Goal: Transaction & Acquisition: Purchase product/service

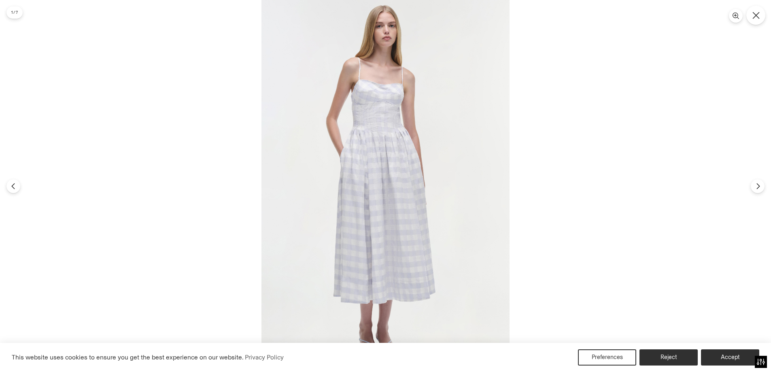
click at [752, 13] on button "Close" at bounding box center [755, 15] width 19 height 19
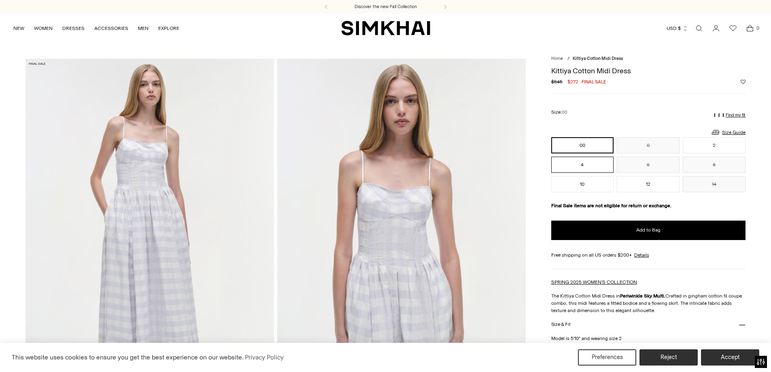
click at [595, 164] on button "4" at bounding box center [582, 165] width 63 height 16
click at [374, 191] on img at bounding box center [401, 245] width 248 height 373
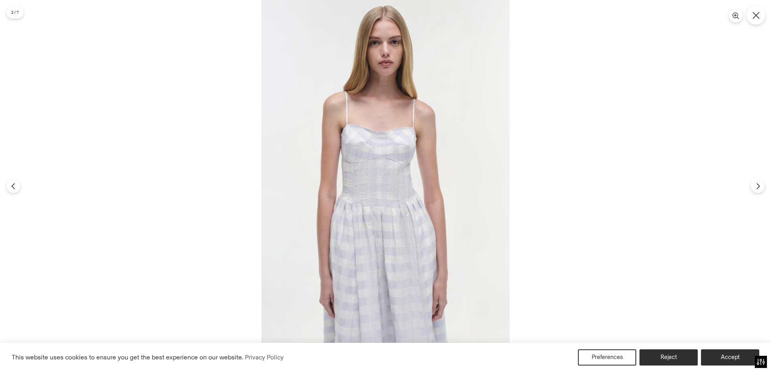
click at [758, 15] on icon "Close" at bounding box center [755, 15] width 7 height 7
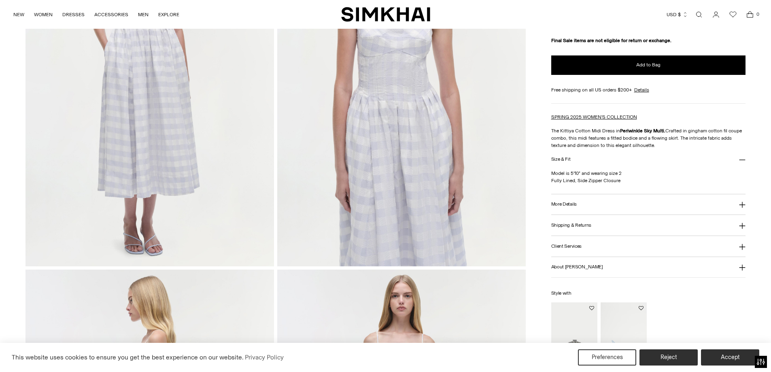
scroll to position [243, 0]
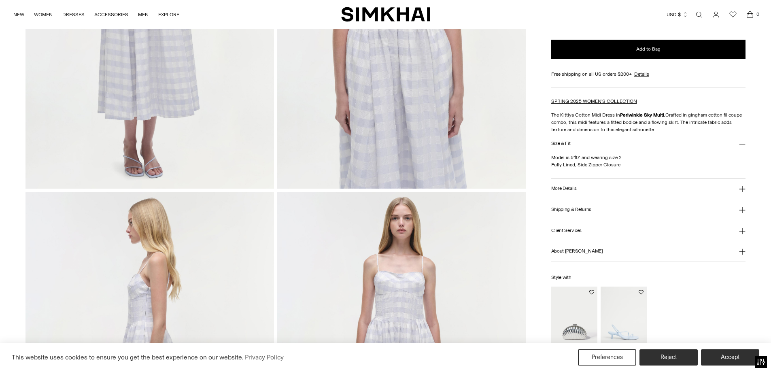
click at [180, 252] on img at bounding box center [149, 378] width 248 height 373
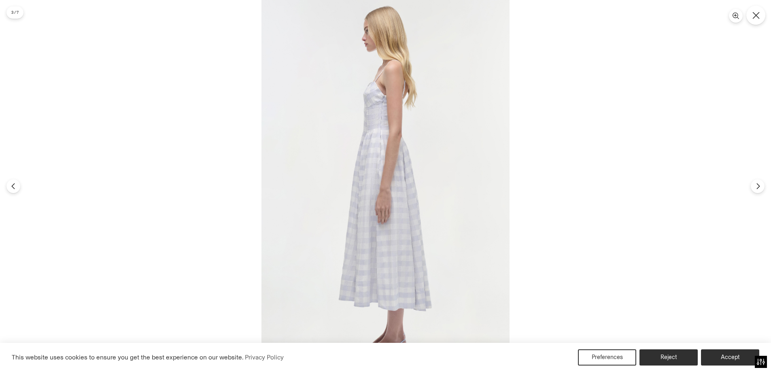
click at [752, 14] on icon "Close" at bounding box center [755, 15] width 7 height 7
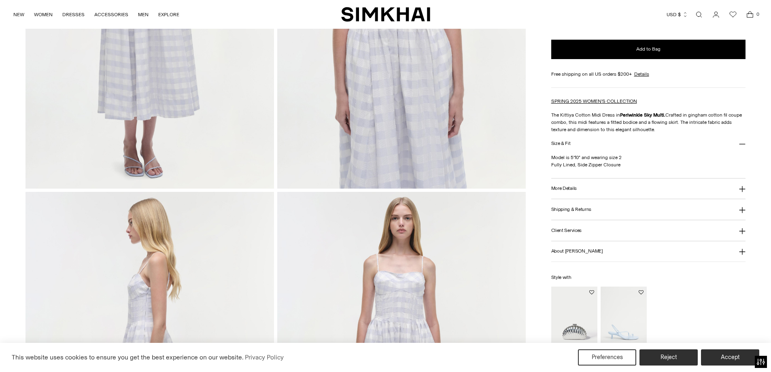
click at [423, 276] on img at bounding box center [401, 378] width 248 height 373
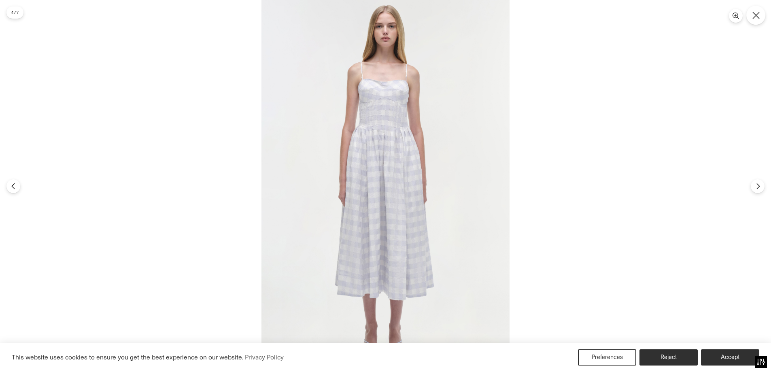
click at [750, 18] on button "Close" at bounding box center [755, 15] width 19 height 19
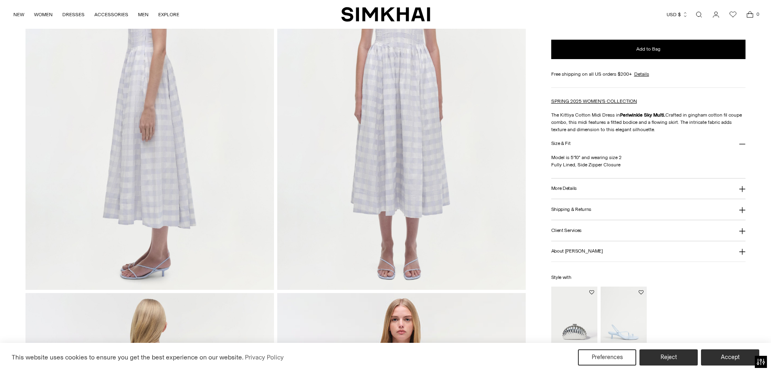
scroll to position [648, 0]
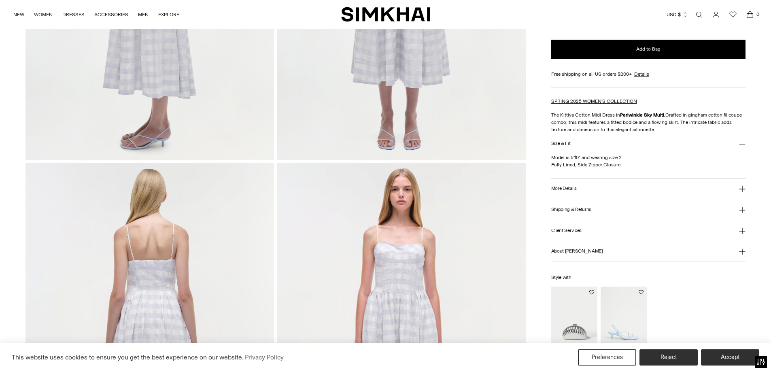
click at [220, 243] on img at bounding box center [149, 349] width 248 height 373
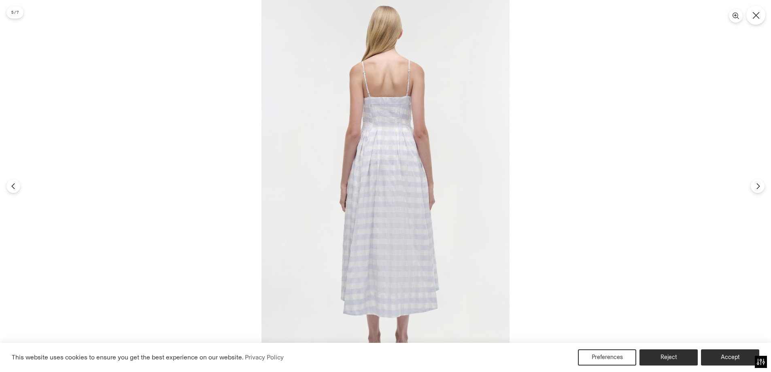
click at [752, 11] on button "Close" at bounding box center [755, 15] width 19 height 19
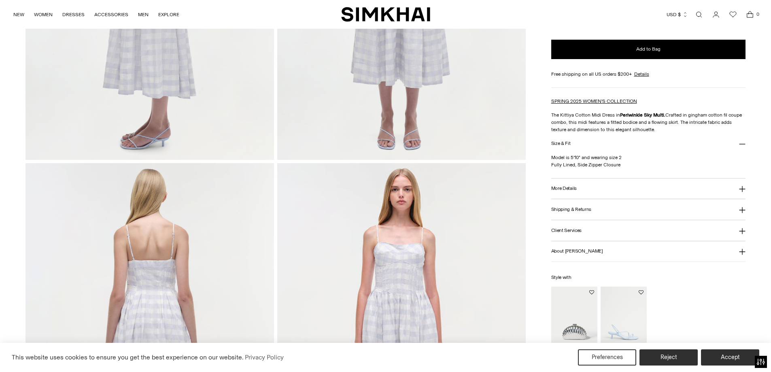
click at [454, 217] on img at bounding box center [401, 349] width 248 height 373
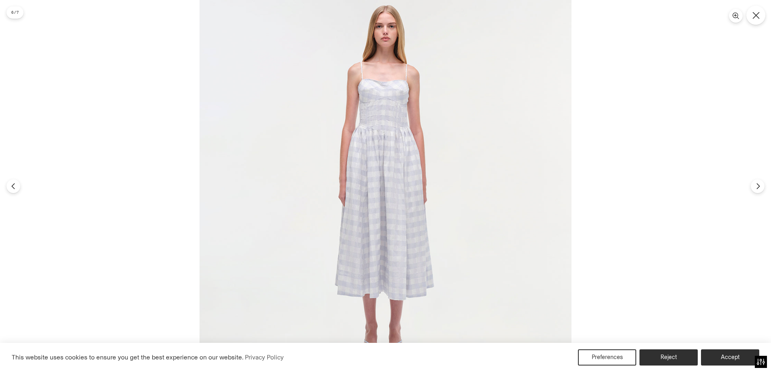
click at [756, 15] on icon "Close" at bounding box center [755, 15] width 7 height 7
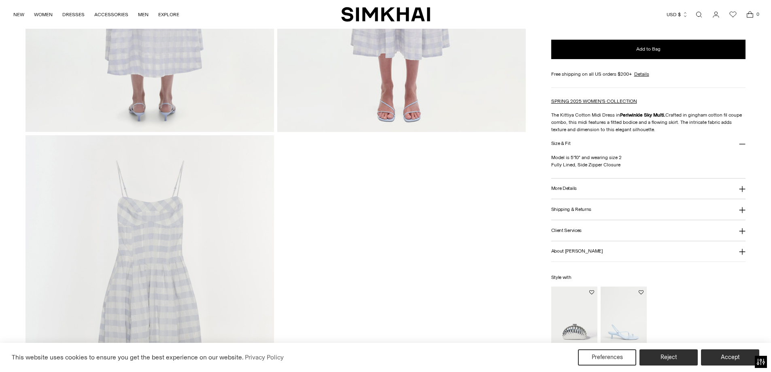
scroll to position [1052, 0]
click at [200, 223] on img at bounding box center [149, 320] width 248 height 373
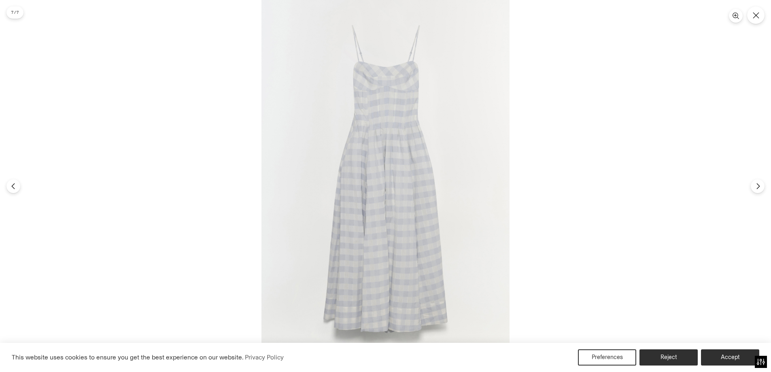
click at [383, 123] on img at bounding box center [385, 186] width 248 height 372
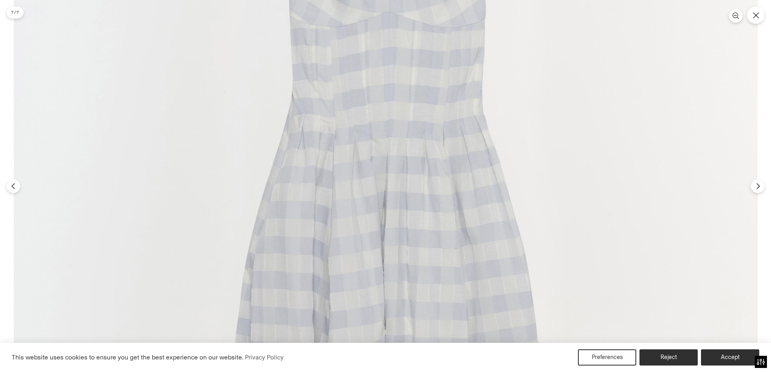
click at [385, 125] on img at bounding box center [386, 312] width 744 height 1116
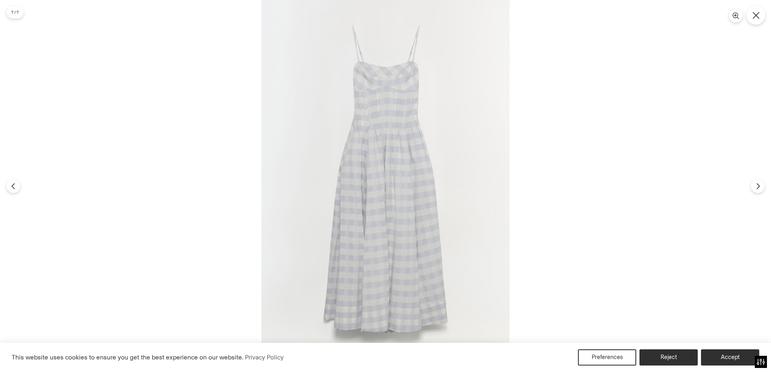
click at [760, 17] on button "Close" at bounding box center [755, 15] width 19 height 19
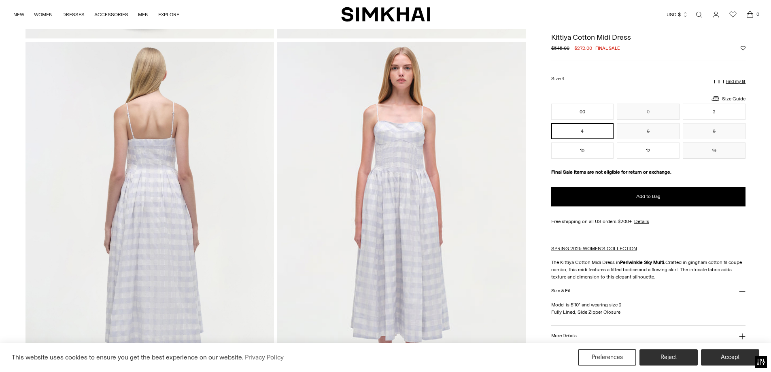
scroll to position [567, 0]
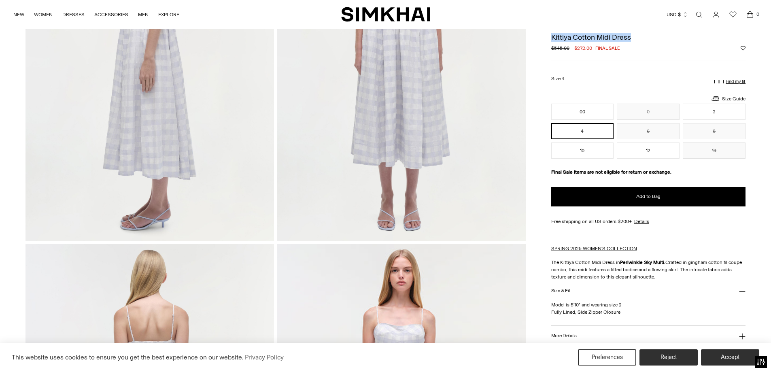
drag, startPoint x: 602, startPoint y: 40, endPoint x: 553, endPoint y: 40, distance: 48.6
click at [553, 40] on h1 "Kittiya Cotton Midi Dress" at bounding box center [648, 37] width 195 height 7
copy h1 "Kittiya Cotton Midi Dress"
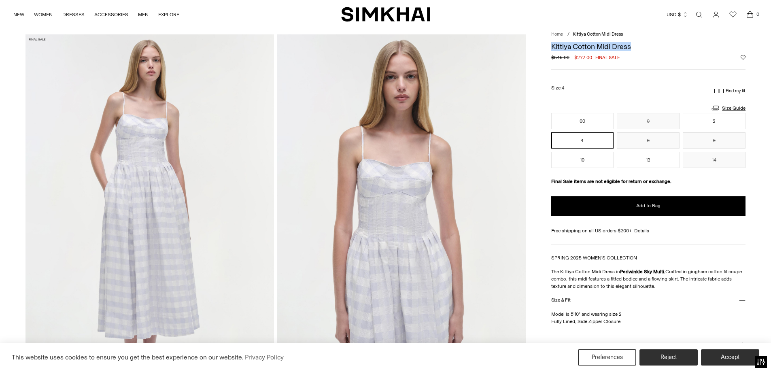
scroll to position [121, 0]
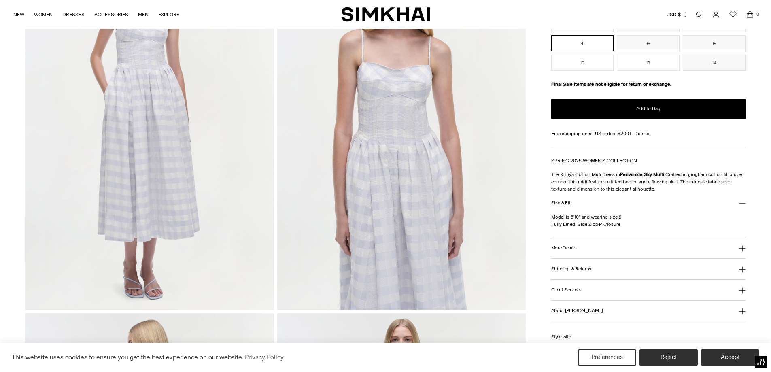
click at [607, 183] on p "The Kittiya Cotton Midi Dress in Periwinkle Sky Multi. Crafted in gingham cotto…" at bounding box center [648, 182] width 195 height 22
copy div "The Kittiya Cotton Midi Dress in Periwinkle Sky Multi. Crafted in gingham cotto…"
click at [600, 246] on button "More Details" at bounding box center [648, 248] width 195 height 21
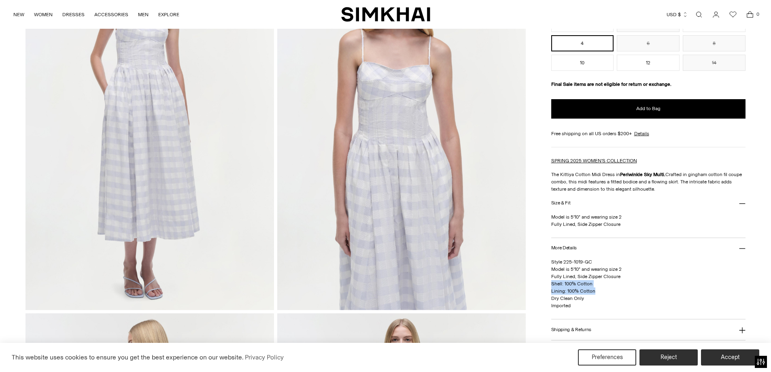
drag, startPoint x: 552, startPoint y: 285, endPoint x: 603, endPoint y: 290, distance: 50.8
click at [603, 290] on p "Style 225-1019-GC Model is 5'10" and wearing size 2 Fully Lined, Side Zipper Cl…" at bounding box center [648, 283] width 195 height 51
copy span "Shell: 100% Cotton Lining: 100% Cotton"
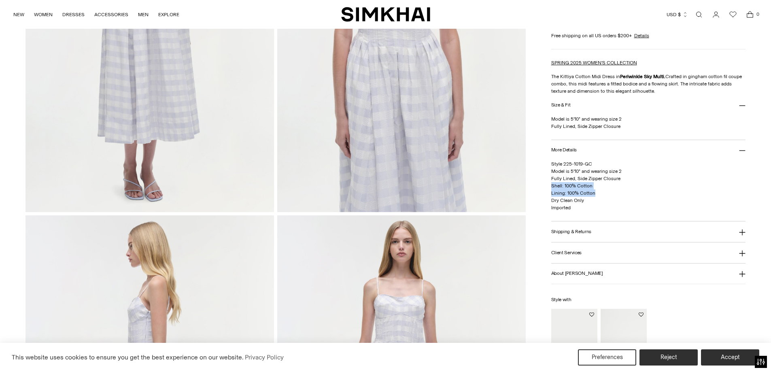
scroll to position [243, 0]
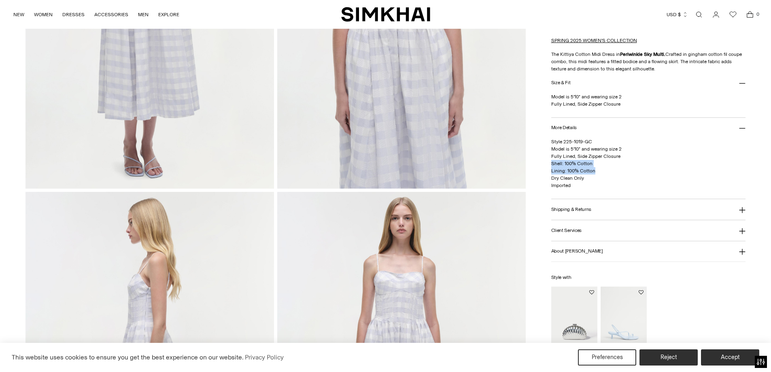
click at [629, 254] on button "About [PERSON_NAME]" at bounding box center [648, 251] width 195 height 21
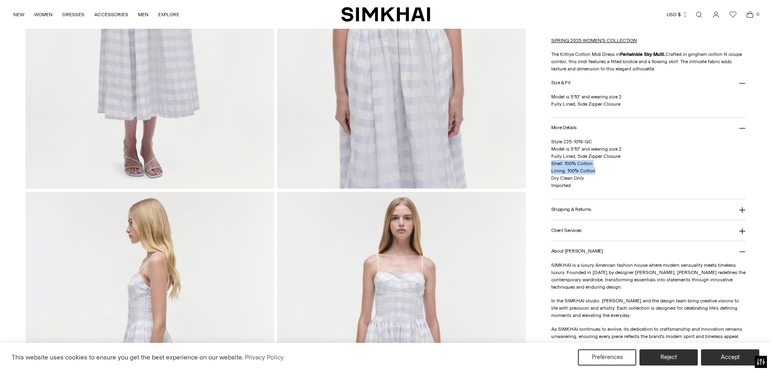
click at [627, 249] on button "About [PERSON_NAME]" at bounding box center [648, 251] width 195 height 21
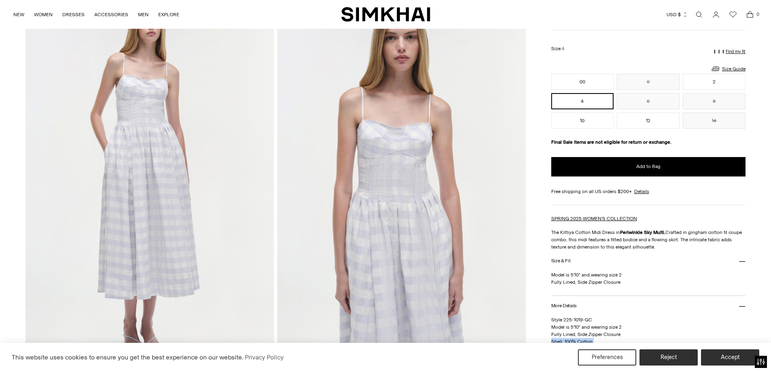
scroll to position [81, 0]
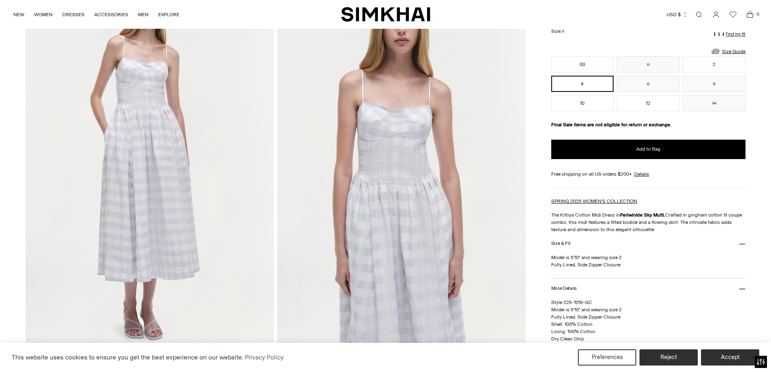
click at [583, 264] on p "Model is 5'10" and wearing size 2 Fully Lined, Side Zipper Closure" at bounding box center [648, 261] width 195 height 15
